Goal: Task Accomplishment & Management: Complete application form

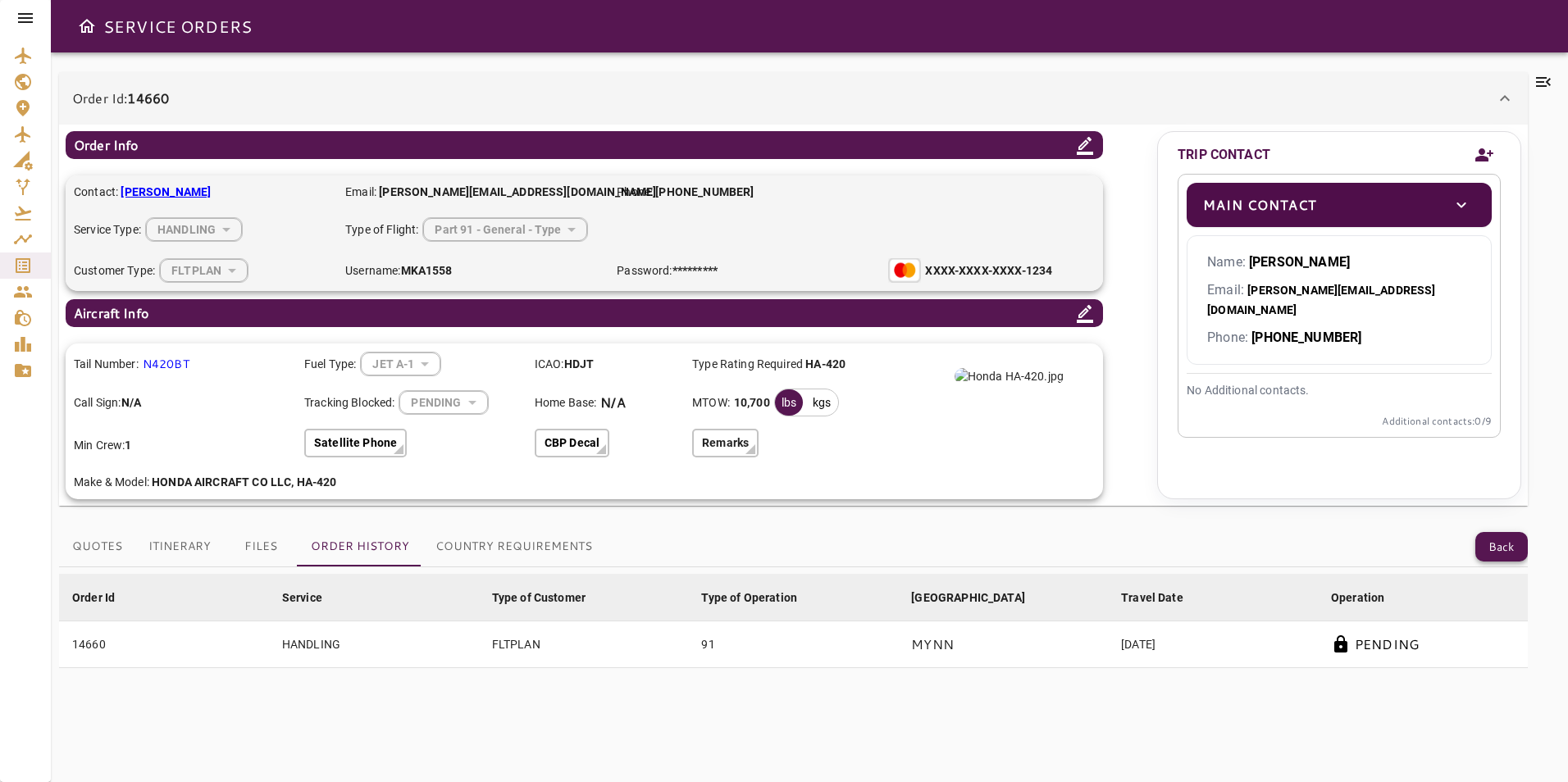
click at [1489, 554] on button "Back" at bounding box center [1501, 548] width 53 height 31
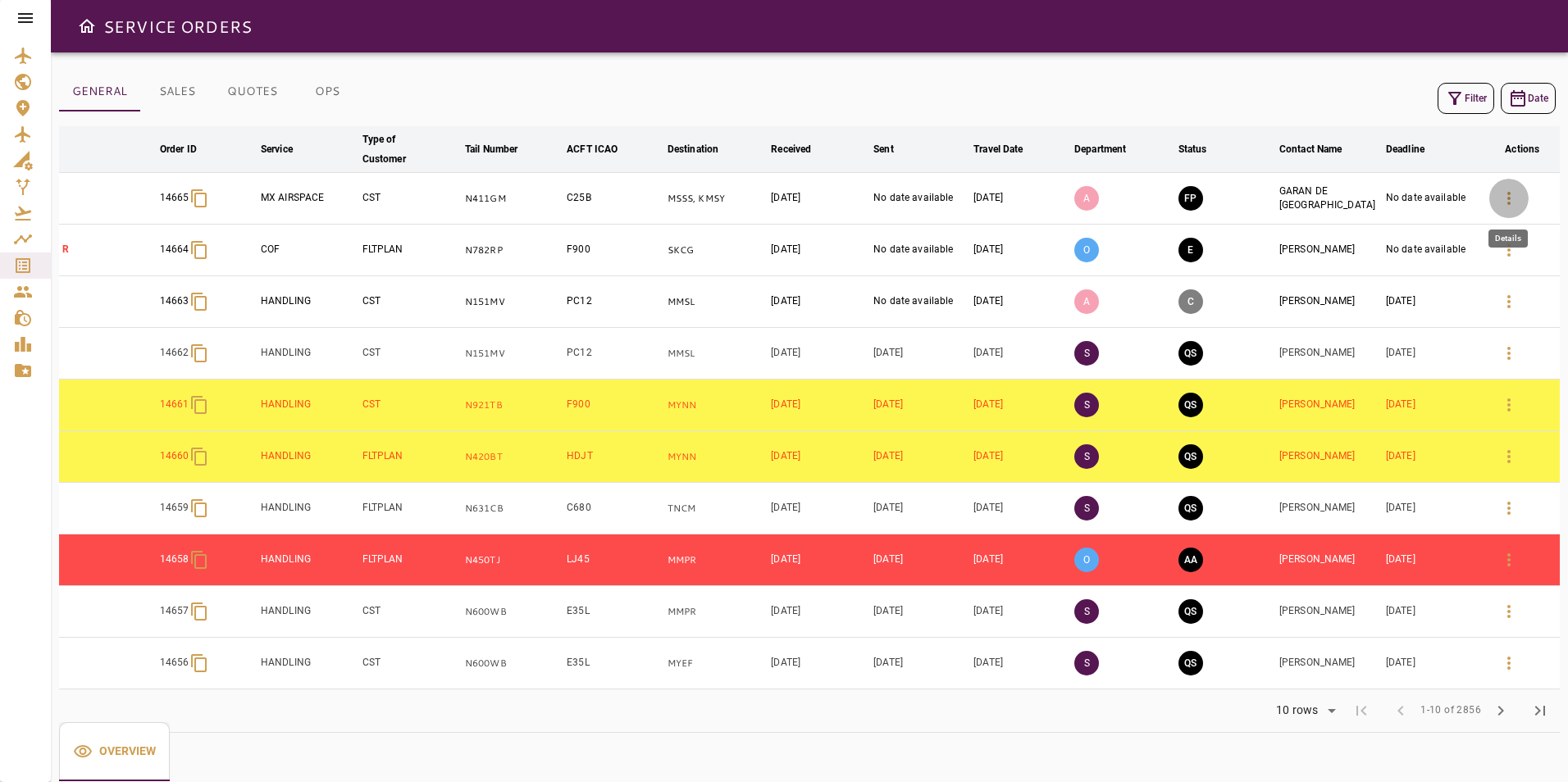
click at [1503, 204] on icon "button" at bounding box center [1508, 198] width 19 height 19
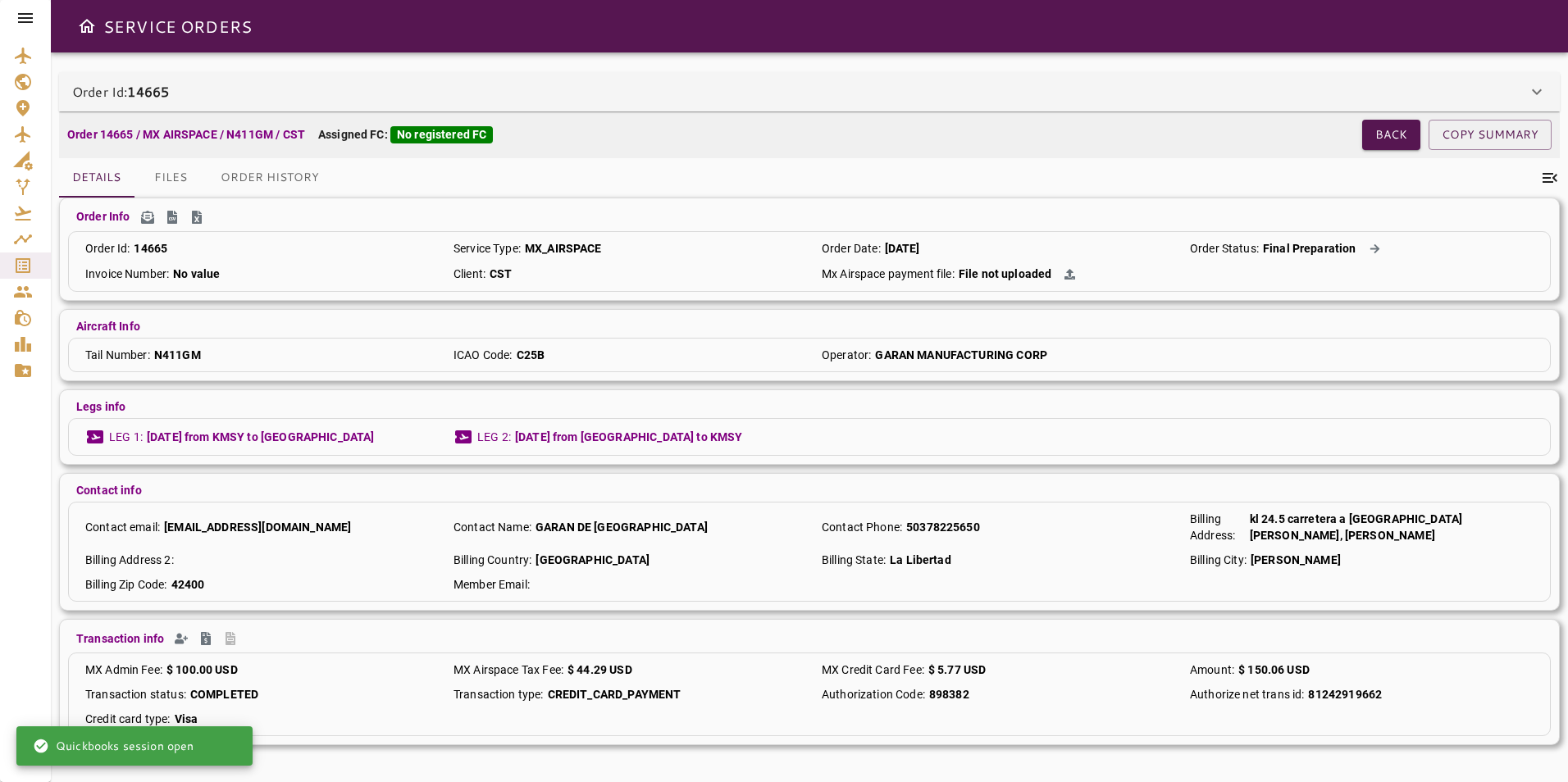
click at [525, 91] on div "Order Id: 14665" at bounding box center [799, 91] width 1455 height 19
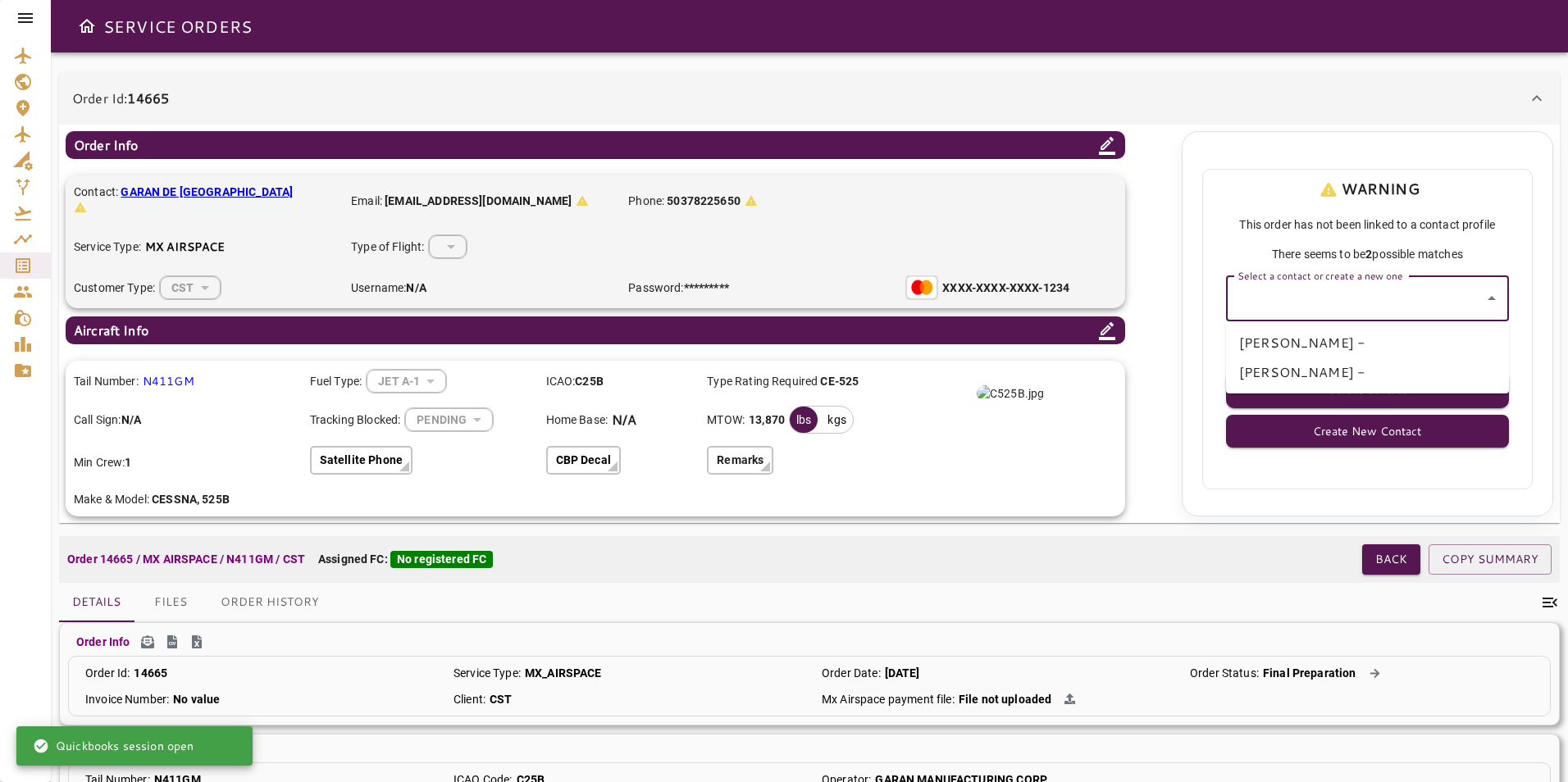
click at [1382, 306] on input "Select a contact or create a new one" at bounding box center [1354, 298] width 243 height 31
click at [1264, 299] on input "Select a contact or create a new one" at bounding box center [1354, 298] width 243 height 31
click at [1281, 374] on li "[PERSON_NAME] -" at bounding box center [1367, 372] width 282 height 30
type input "**********"
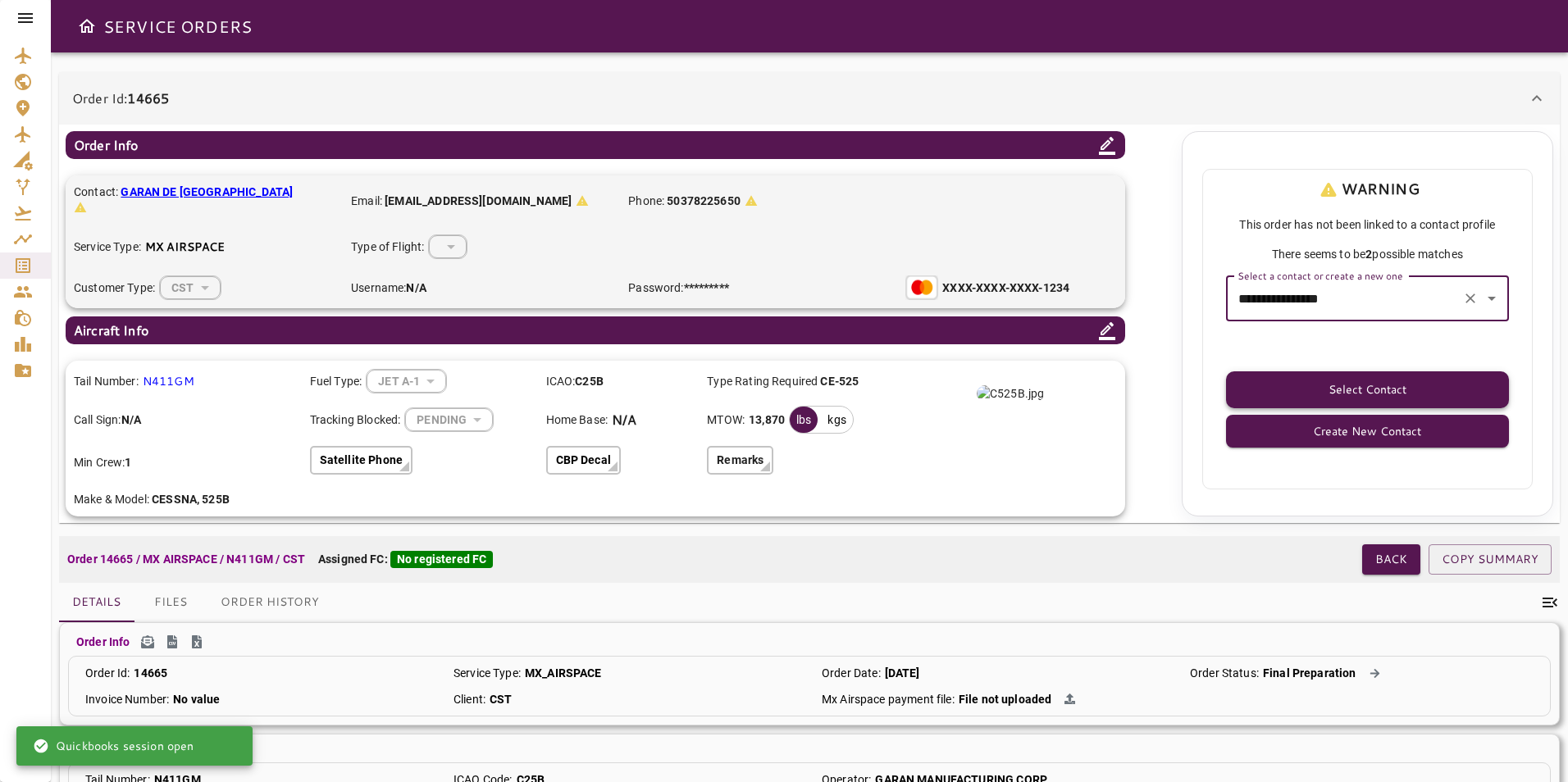
click at [1295, 391] on button "Select Contact" at bounding box center [1367, 390] width 282 height 37
